Goal: Information Seeking & Learning: Learn about a topic

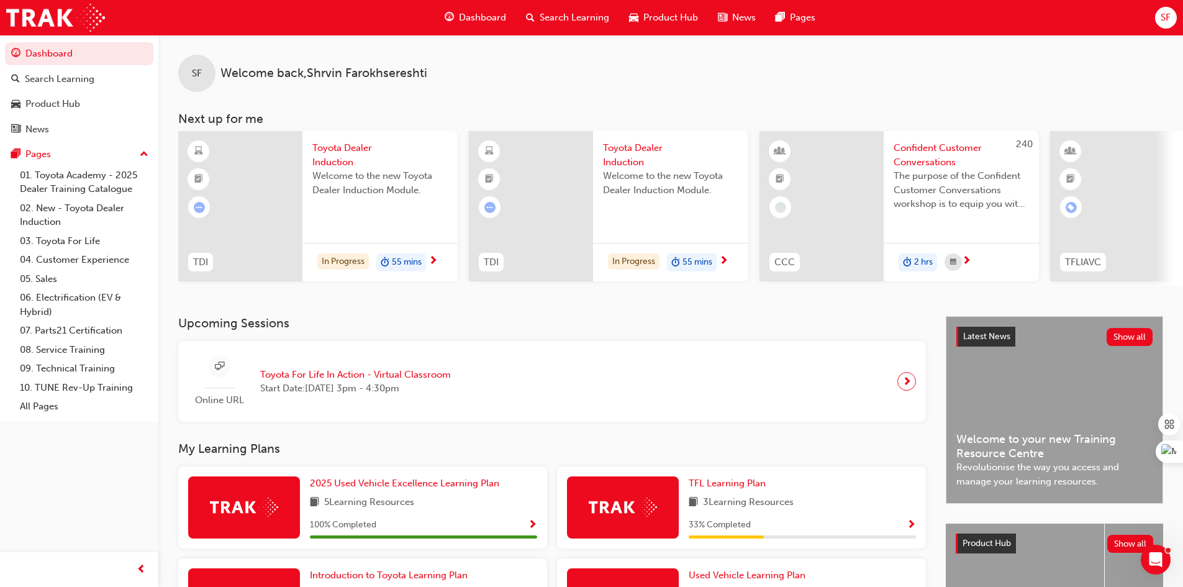
click at [501, 19] on span "Dashboard" at bounding box center [482, 18] width 47 height 14
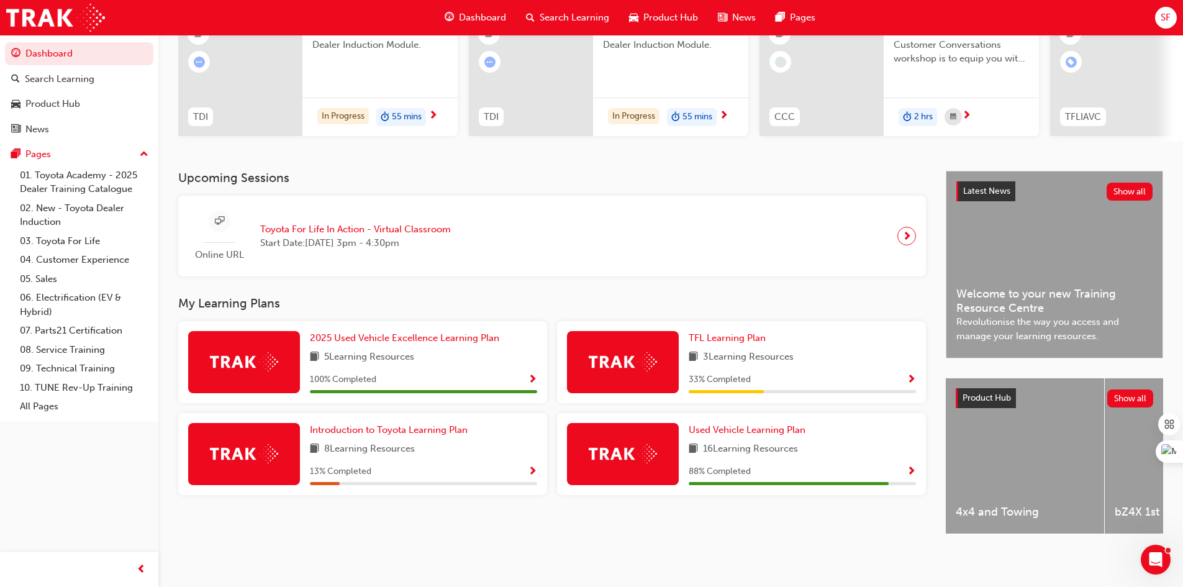
click at [435, 152] on div "SF Welcome back , [PERSON_NAME] Next up for me TDI Toyota Dealer Induction Welc…" at bounding box center [670, 29] width 1025 height 281
click at [94, 211] on link "02. New - Toyota Dealer Induction" at bounding box center [84, 215] width 138 height 33
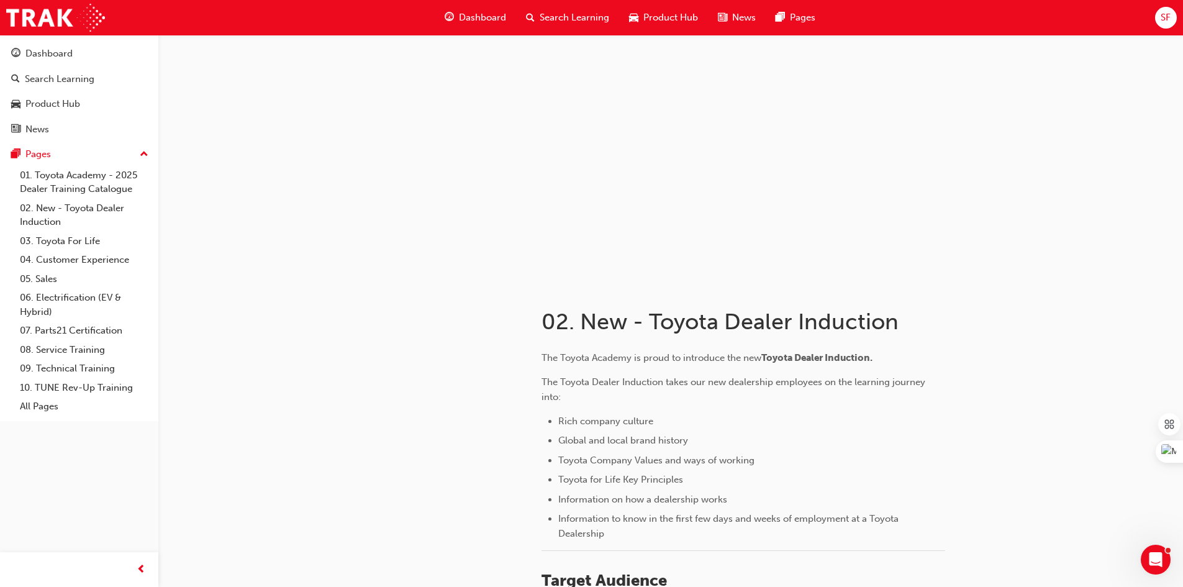
click at [1156, 20] on div "SF" at bounding box center [1166, 18] width 22 height 22
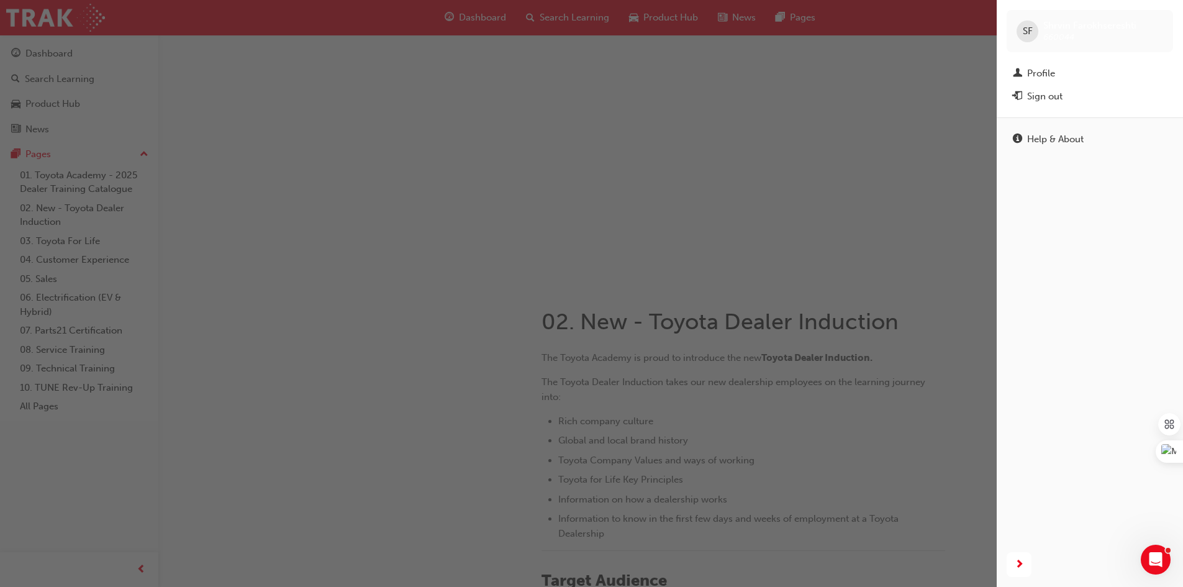
click at [838, 137] on div "button" at bounding box center [498, 293] width 997 height 587
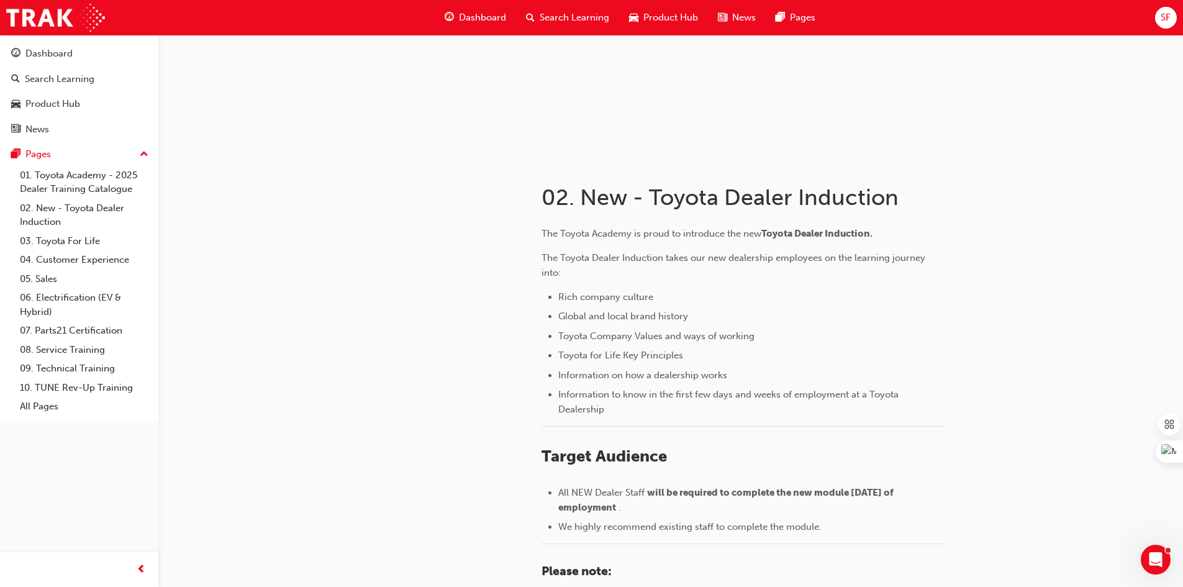
scroll to position [62, 0]
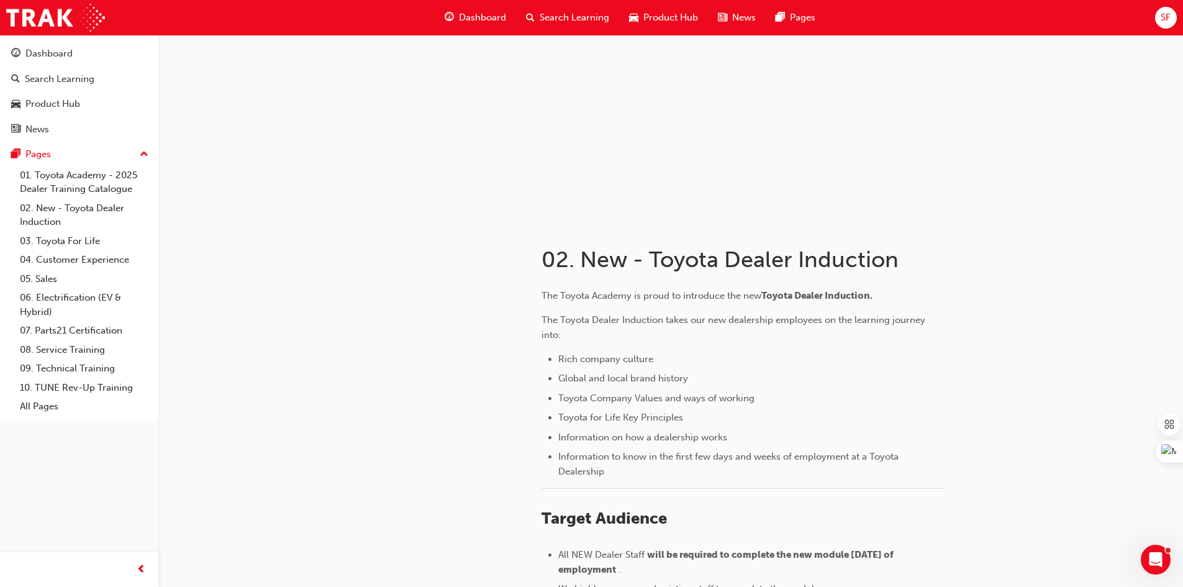
click at [490, 22] on span "Dashboard" at bounding box center [482, 18] width 47 height 14
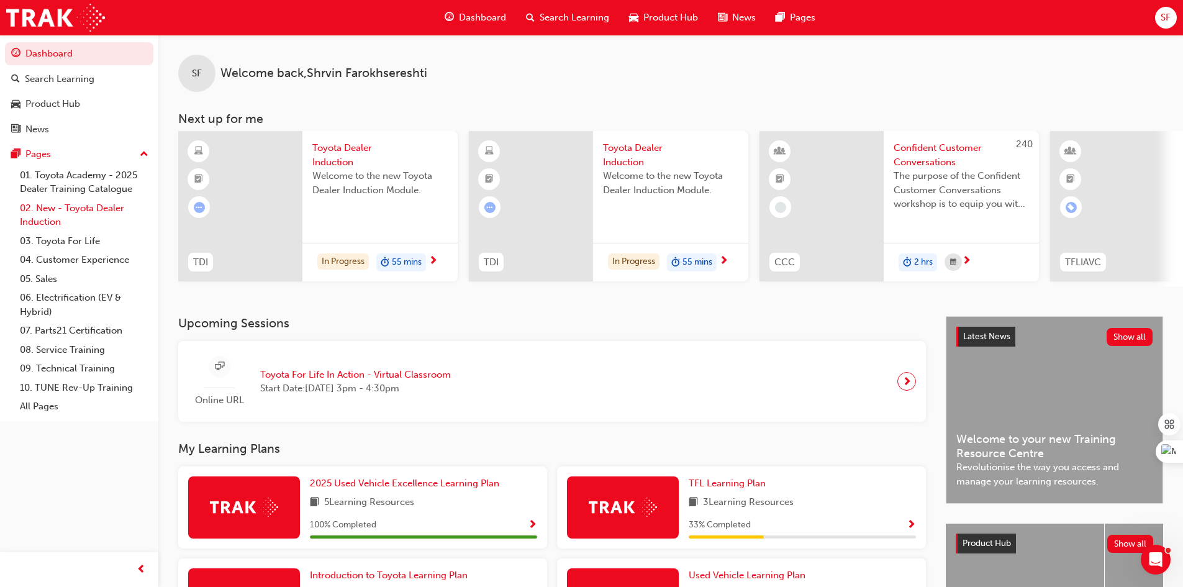
click at [93, 214] on link "02. New - Toyota Dealer Induction" at bounding box center [84, 215] width 138 height 33
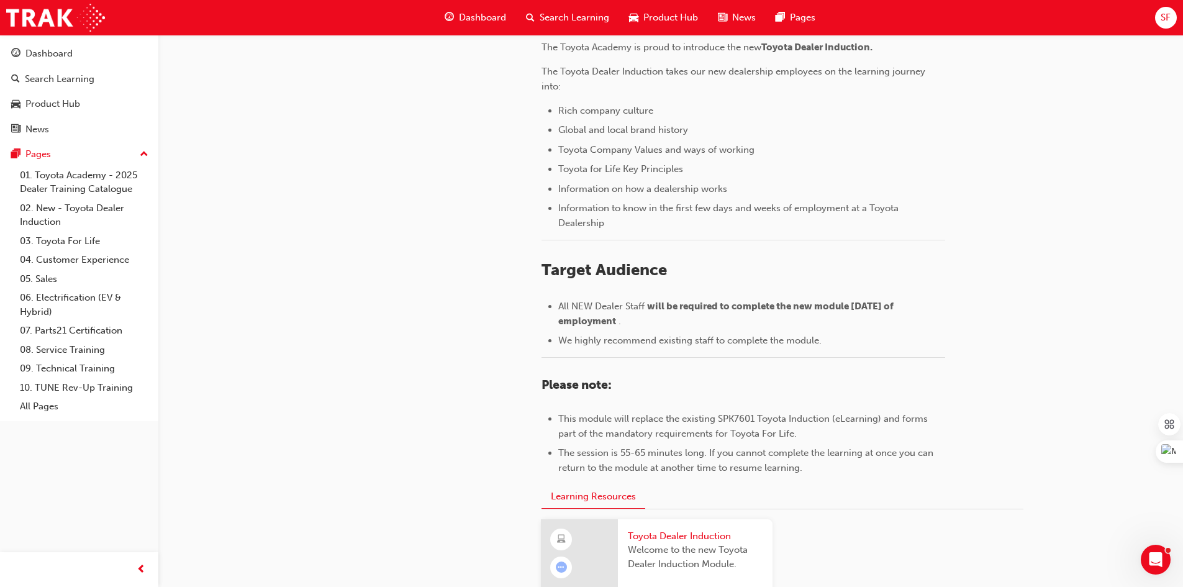
scroll to position [525, 0]
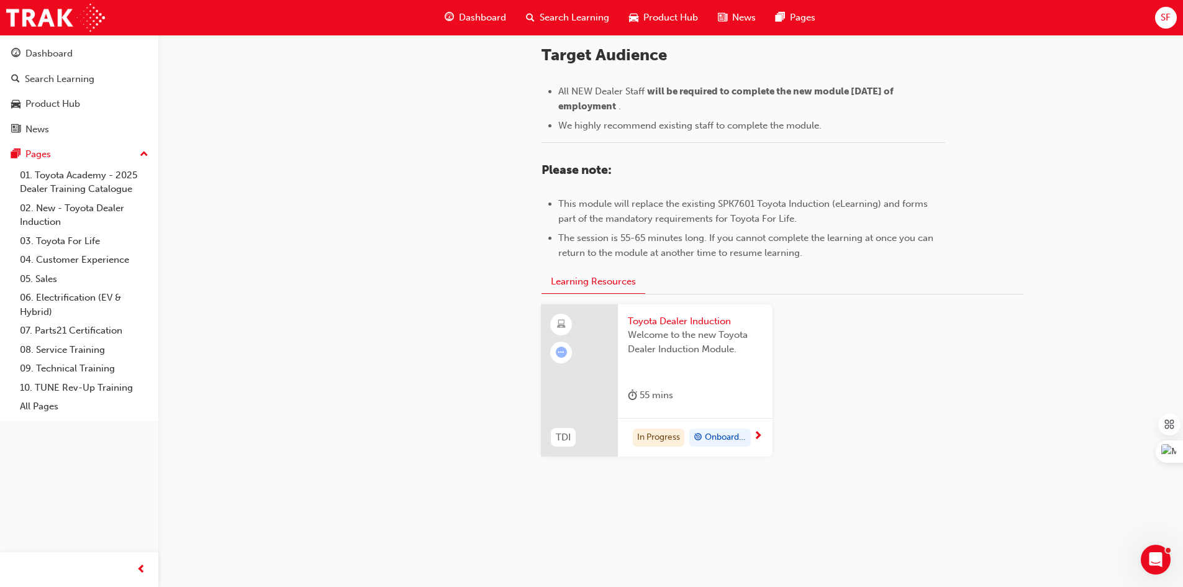
click at [715, 320] on span "Toyota Dealer Induction" at bounding box center [695, 321] width 135 height 14
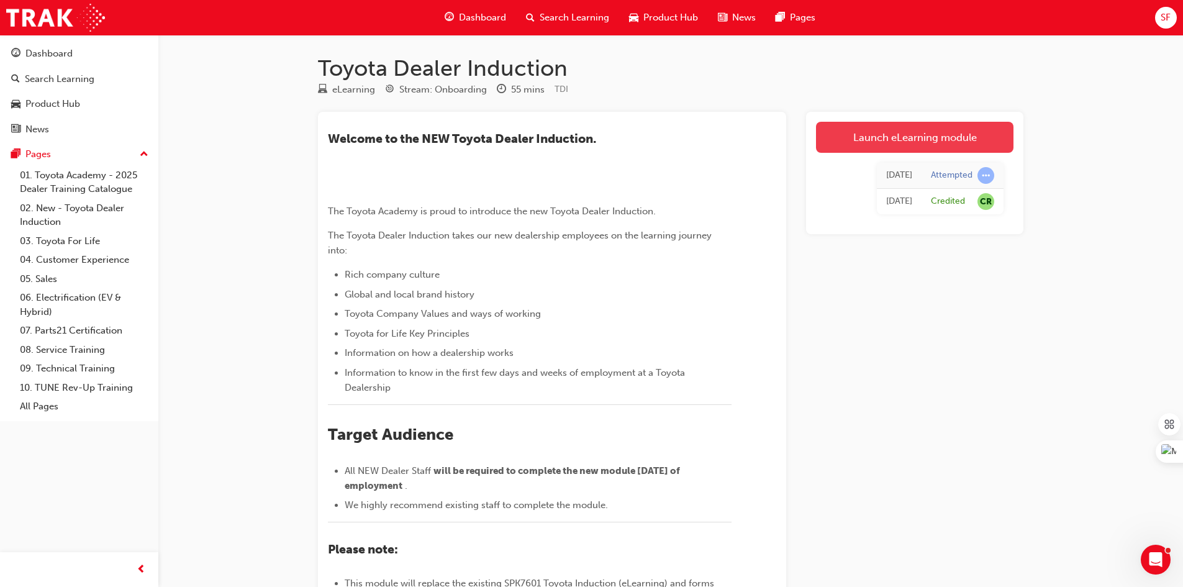
click at [939, 137] on link "Launch eLearning module" at bounding box center [914, 137] width 197 height 31
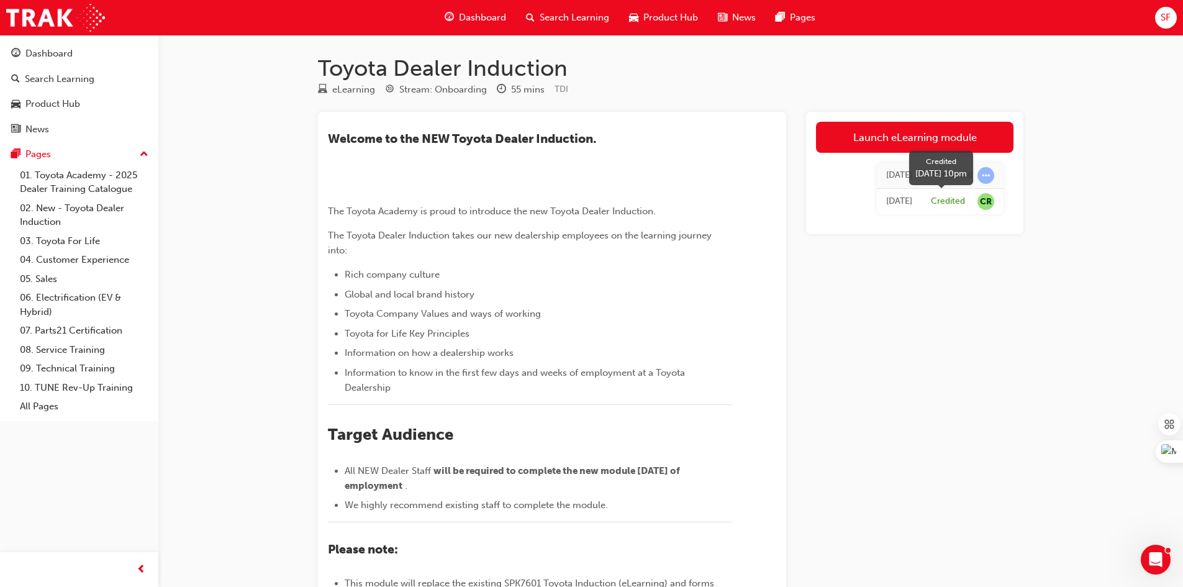
click at [991, 201] on span "CR" at bounding box center [986, 201] width 17 height 17
click at [886, 206] on div "[DATE]" at bounding box center [899, 201] width 26 height 14
drag, startPoint x: 904, startPoint y: 198, endPoint x: 916, endPoint y: 195, distance: 12.8
click at [917, 195] on td "[DATE]" at bounding box center [899, 202] width 45 height 26
click at [915, 195] on td "[DATE]" at bounding box center [899, 202] width 45 height 26
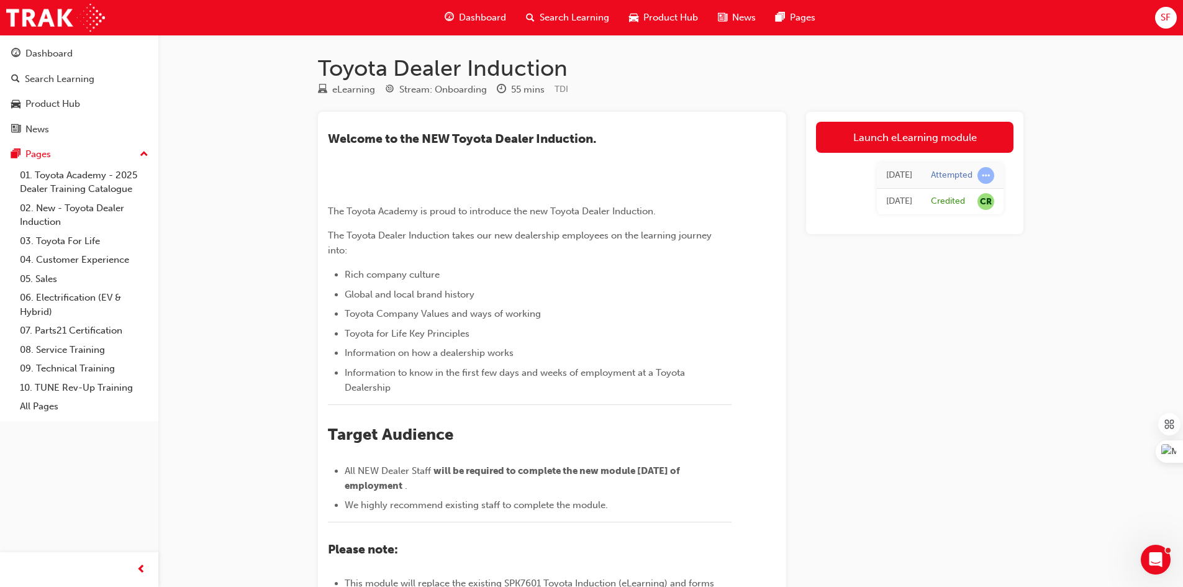
drag, startPoint x: 921, startPoint y: 197, endPoint x: 840, endPoint y: 214, distance: 83.1
click at [877, 214] on td "[DATE]" at bounding box center [899, 202] width 45 height 26
click at [987, 195] on span "CR" at bounding box center [986, 201] width 17 height 17
click at [987, 173] on span "learningRecordVerb_ATTEMPT-icon" at bounding box center [986, 175] width 17 height 17
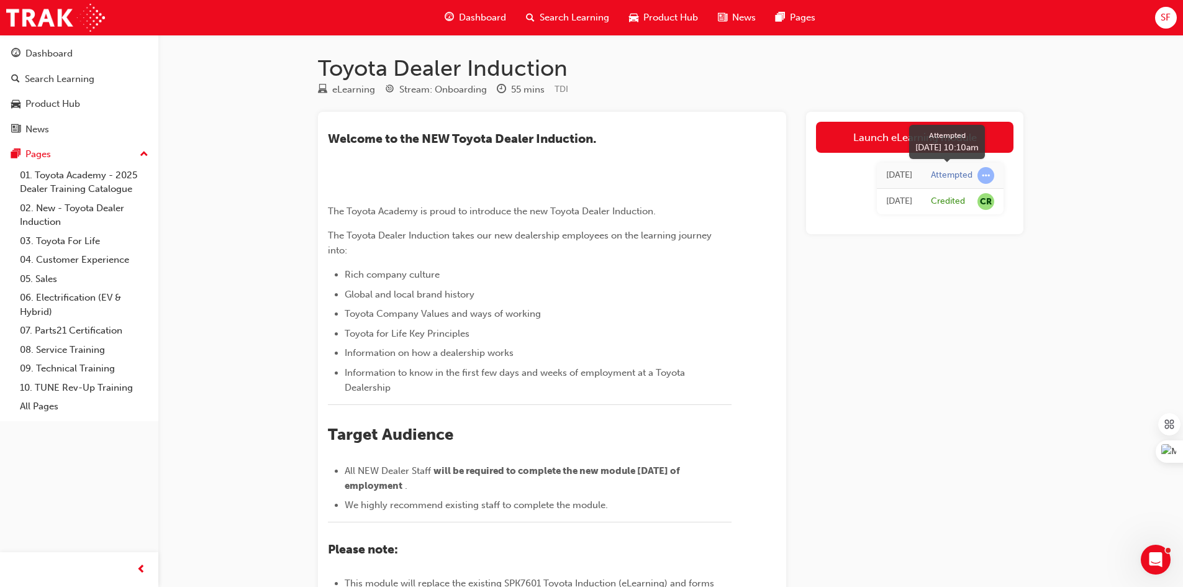
click at [987, 173] on span "learningRecordVerb_ATTEMPT-icon" at bounding box center [986, 175] width 17 height 17
click at [979, 203] on span "CR" at bounding box center [986, 201] width 17 height 17
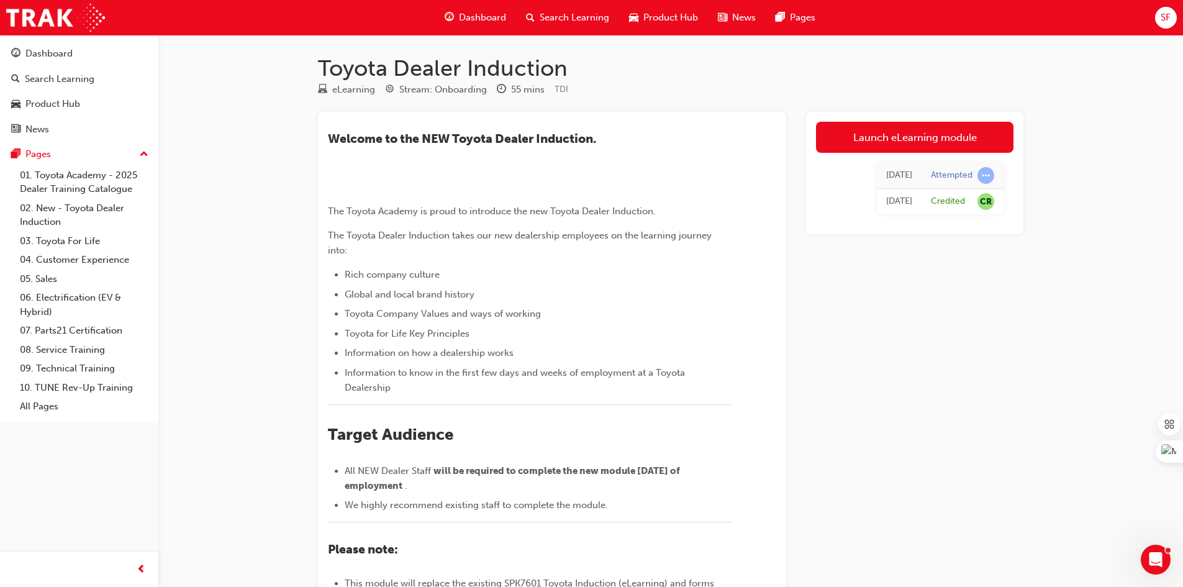
click at [997, 202] on td "Credited CR" at bounding box center [963, 202] width 82 height 26
click at [987, 203] on span "CR" at bounding box center [986, 201] width 17 height 17
drag, startPoint x: 987, startPoint y: 203, endPoint x: 931, endPoint y: 205, distance: 56.5
click at [931, 205] on div "Credited CR" at bounding box center [962, 201] width 63 height 17
click at [650, 40] on div "Toyota Dealer Induction eLearning Stream: Onboarding 55 mins TDI ​Welcome to th…" at bounding box center [670, 425] width 745 height 781
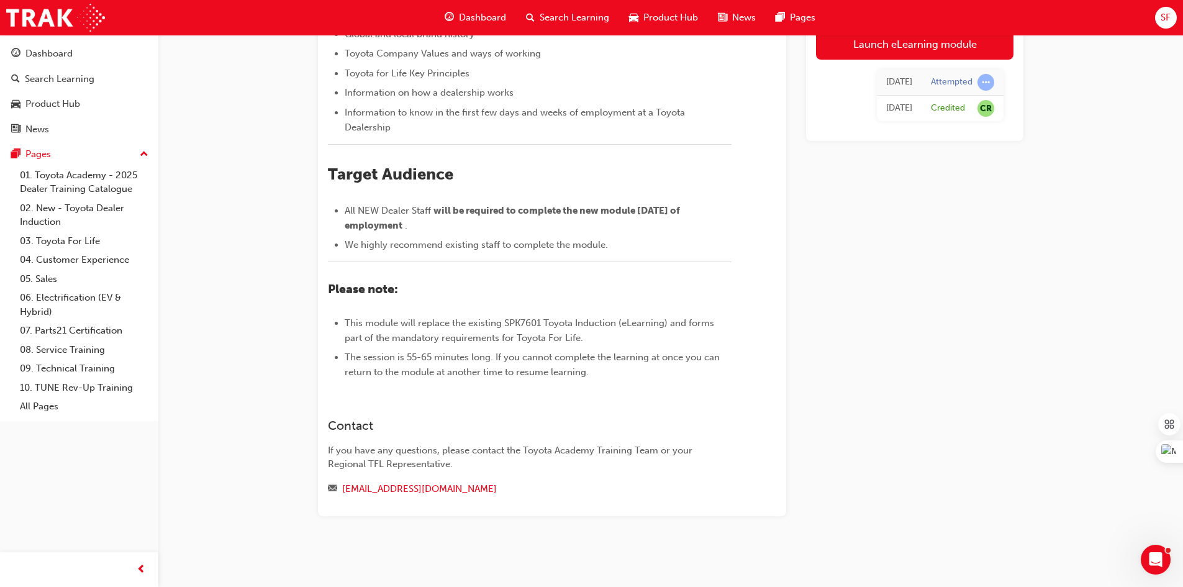
scroll to position [407, 0]
click at [481, 17] on span "Dashboard" at bounding box center [482, 18] width 47 height 14
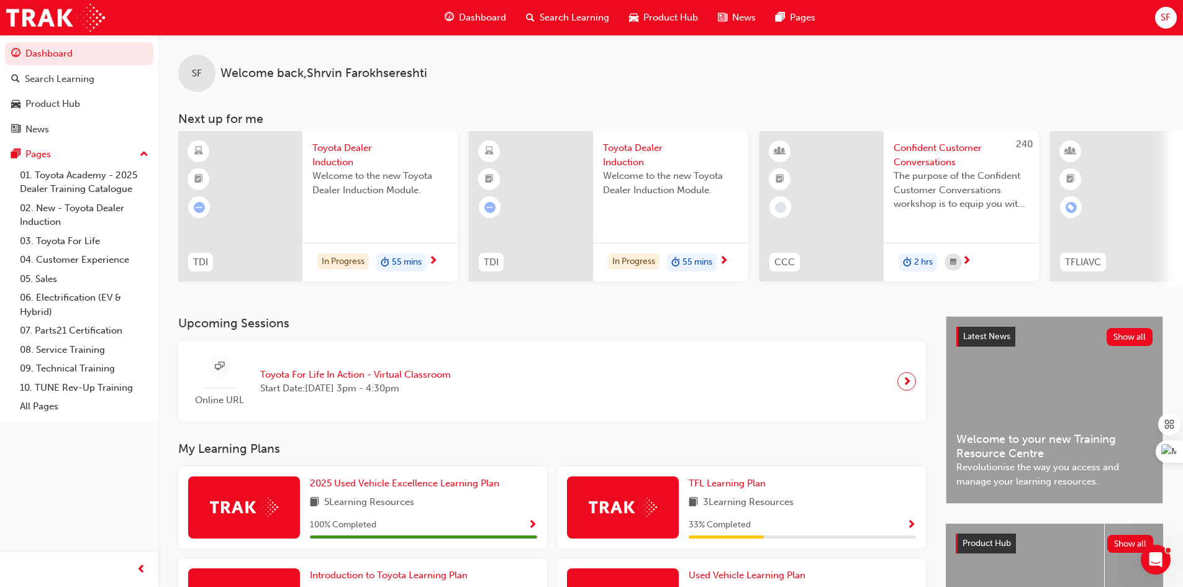
click at [570, 64] on div "SF Welcome back , [PERSON_NAME]" at bounding box center [670, 63] width 1025 height 57
click at [363, 72] on span "Welcome back , [PERSON_NAME]" at bounding box center [323, 73] width 207 height 14
click at [445, 75] on div "SF Welcome back , [PERSON_NAME]" at bounding box center [670, 63] width 1025 height 57
